Goal: Task Accomplishment & Management: Complete application form

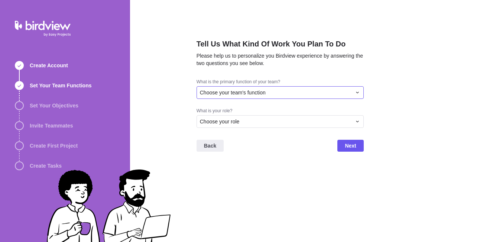
click at [310, 95] on div "Choose your team's function" at bounding box center [275, 92] width 151 height 7
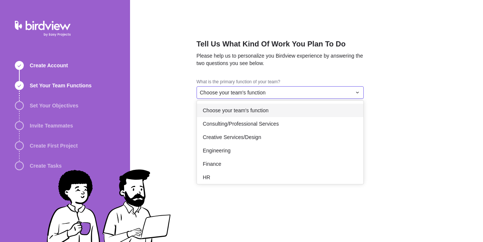
click at [285, 112] on div "Choose your team's function" at bounding box center [280, 110] width 166 height 13
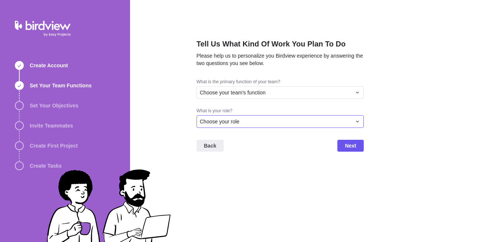
click at [284, 122] on div "Choose your role" at bounding box center [275, 121] width 151 height 7
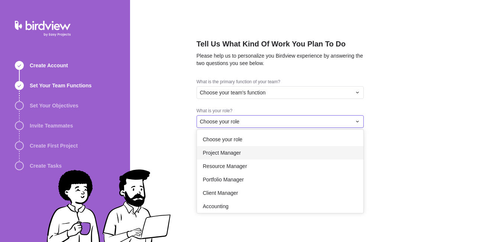
click at [272, 151] on div "Project Manager" at bounding box center [280, 152] width 166 height 13
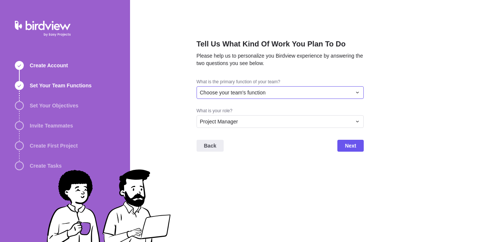
click at [259, 88] on div "Choose your team's function" at bounding box center [279, 92] width 167 height 13
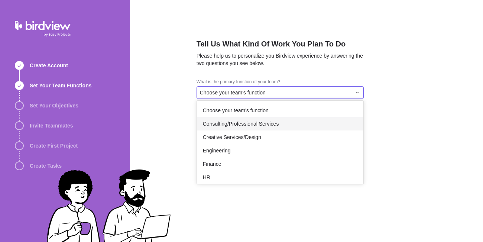
click at [251, 124] on span "Consulting/Professional Services" at bounding box center [241, 123] width 76 height 7
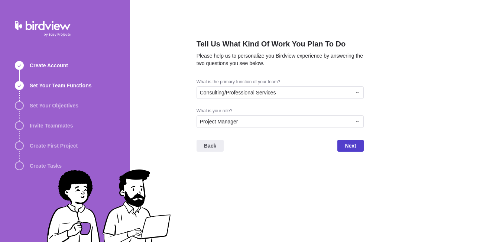
click at [350, 145] on span "Next" at bounding box center [349, 145] width 11 height 9
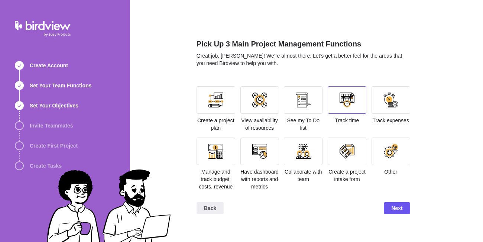
click at [348, 101] on div at bounding box center [346, 99] width 15 height 15
click at [396, 208] on span "Next" at bounding box center [396, 207] width 11 height 9
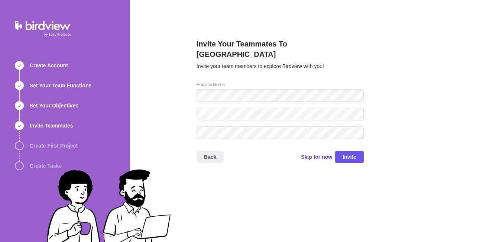
click at [320, 153] on span "Skip for now" at bounding box center [316, 156] width 31 height 7
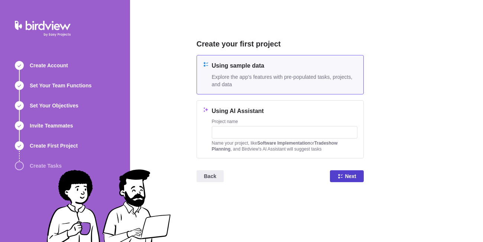
click at [343, 177] on span "Next" at bounding box center [346, 176] width 33 height 12
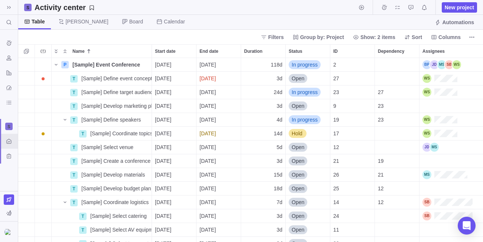
scroll to position [0, 0]
